Goal: Transaction & Acquisition: Purchase product/service

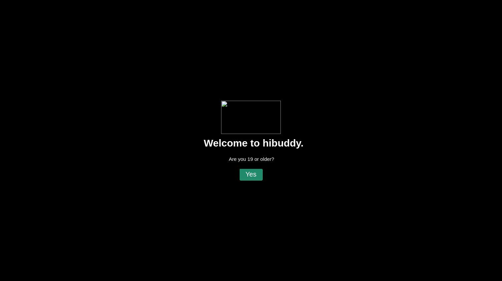
click at [259, 177] on flt-glass-pane at bounding box center [251, 140] width 502 height 281
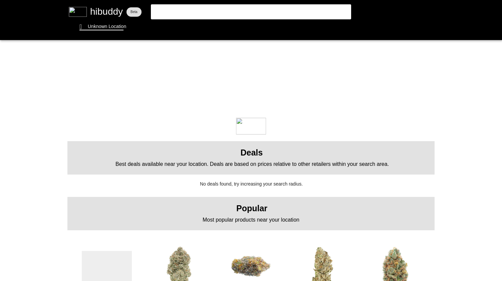
click at [110, 32] on flt-glass-pane at bounding box center [251, 140] width 502 height 281
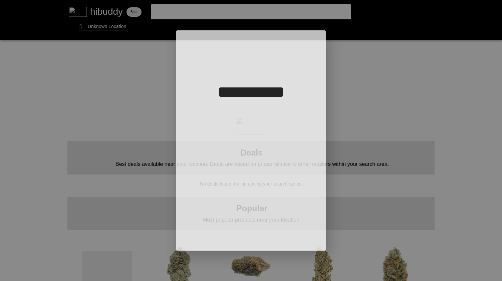
click at [108, 30] on flt-glass-pane at bounding box center [251, 140] width 502 height 281
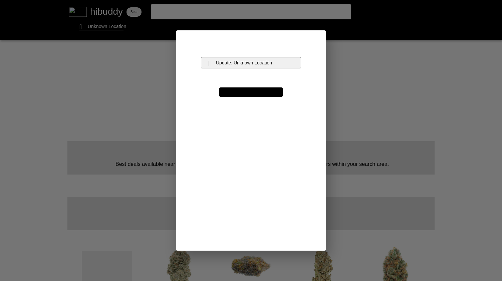
click at [254, 65] on flt-glass-pane at bounding box center [251, 140] width 502 height 281
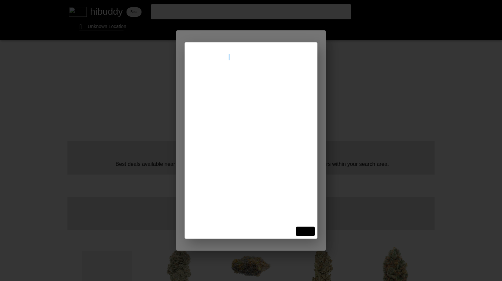
type input "[STREET_ADDRESS]"
click at [225, 91] on flt-glass-pane at bounding box center [251, 140] width 502 height 281
click at [221, 83] on flt-glass-pane at bounding box center [251, 140] width 502 height 281
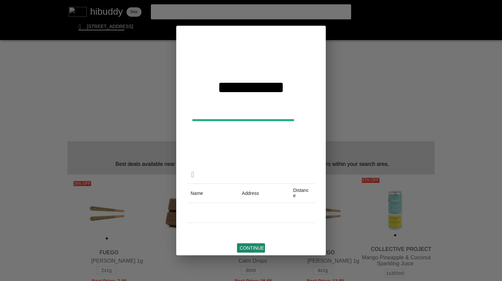
click at [258, 249] on flt-glass-pane at bounding box center [251, 140] width 502 height 281
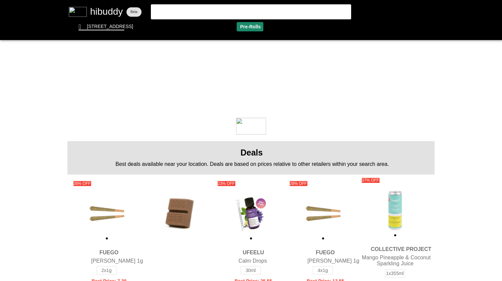
click at [239, 26] on flt-glass-pane at bounding box center [251, 140] width 502 height 281
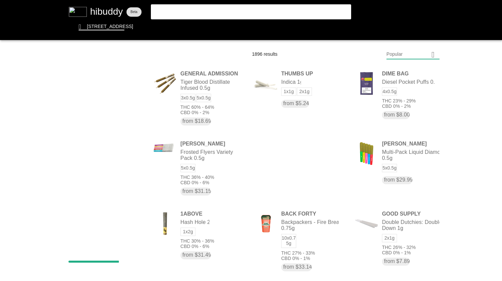
click at [408, 58] on flt-glass-pane at bounding box center [251, 140] width 502 height 281
click at [407, 74] on flt-glass-pane at bounding box center [251, 140] width 502 height 281
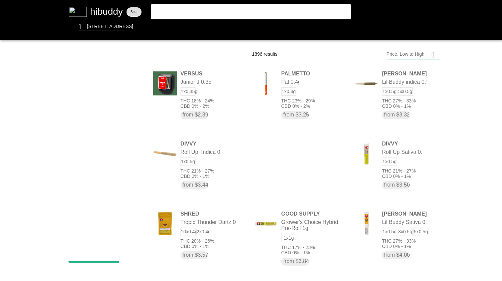
click at [408, 54] on flt-glass-pane at bounding box center [251, 140] width 502 height 281
click at [401, 234] on flt-glass-pane at bounding box center [251, 140] width 502 height 281
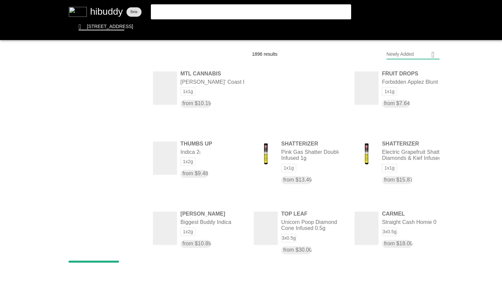
click at [402, 57] on flt-glass-pane at bounding box center [251, 140] width 502 height 281
click at [392, 69] on flt-glass-pane at bounding box center [251, 140] width 502 height 281
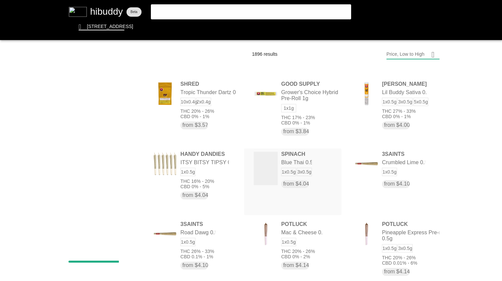
click at [313, 167] on flt-glass-pane at bounding box center [251, 140] width 502 height 281
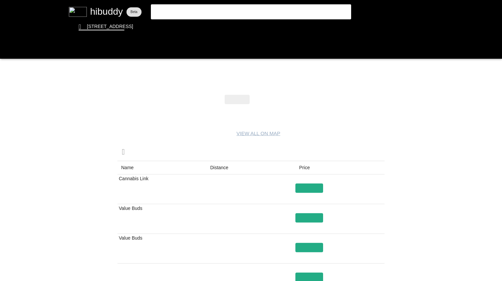
click at [222, 171] on flt-glass-pane at bounding box center [251, 140] width 502 height 281
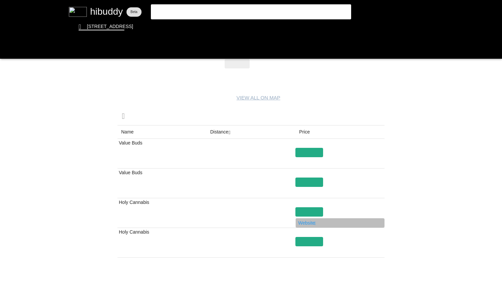
click at [303, 223] on flt-glass-pane at bounding box center [251, 140] width 502 height 281
